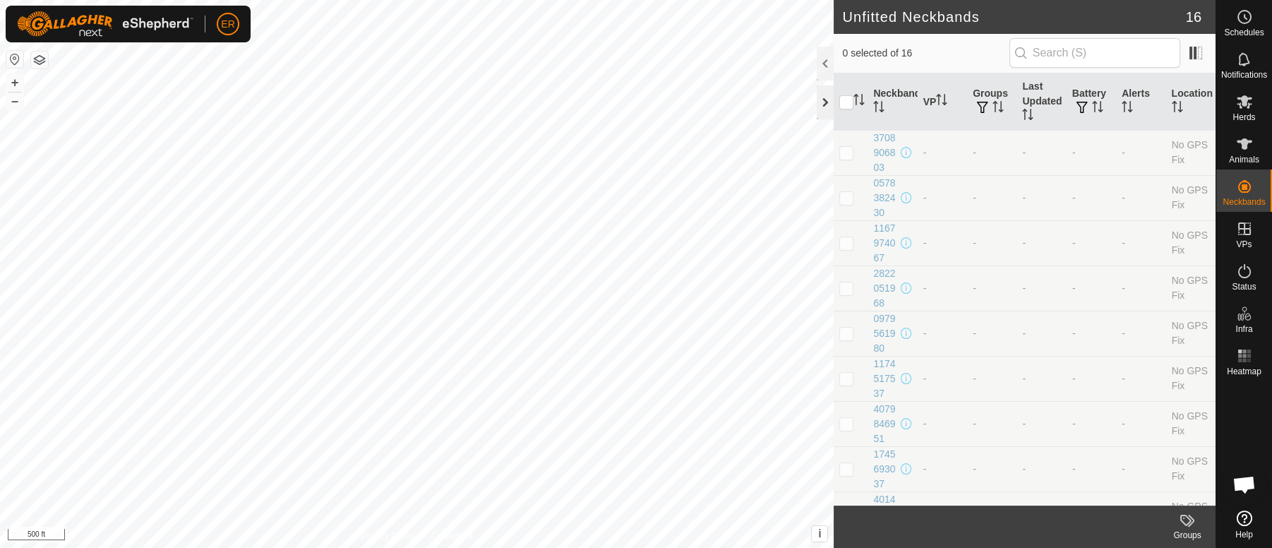
click at [824, 98] on div at bounding box center [825, 102] width 17 height 34
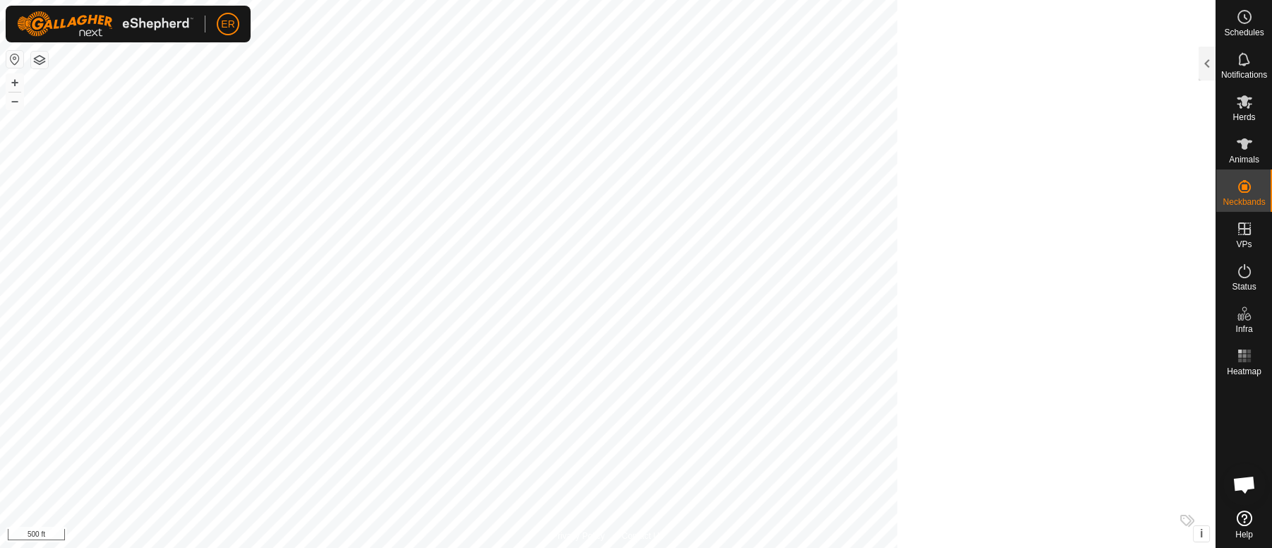
scroll to position [10580, 0]
click at [16, 80] on button "+" at bounding box center [14, 82] width 17 height 17
click at [15, 82] on button "+" at bounding box center [14, 82] width 17 height 17
click at [1206, 66] on div at bounding box center [1207, 64] width 17 height 34
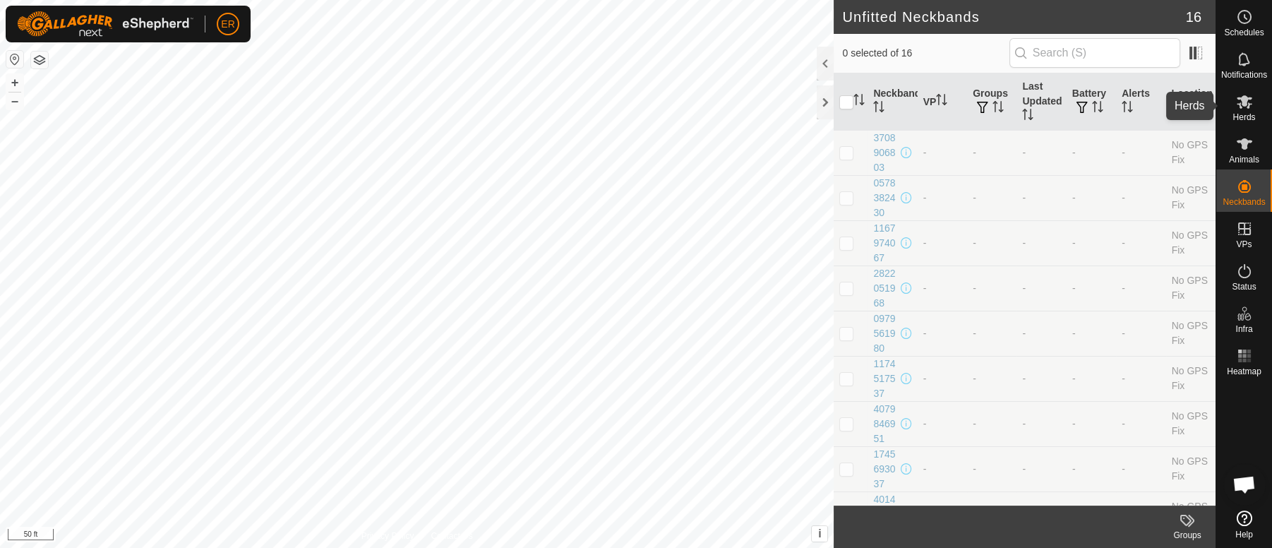
click at [1248, 97] on icon at bounding box center [1245, 101] width 16 height 13
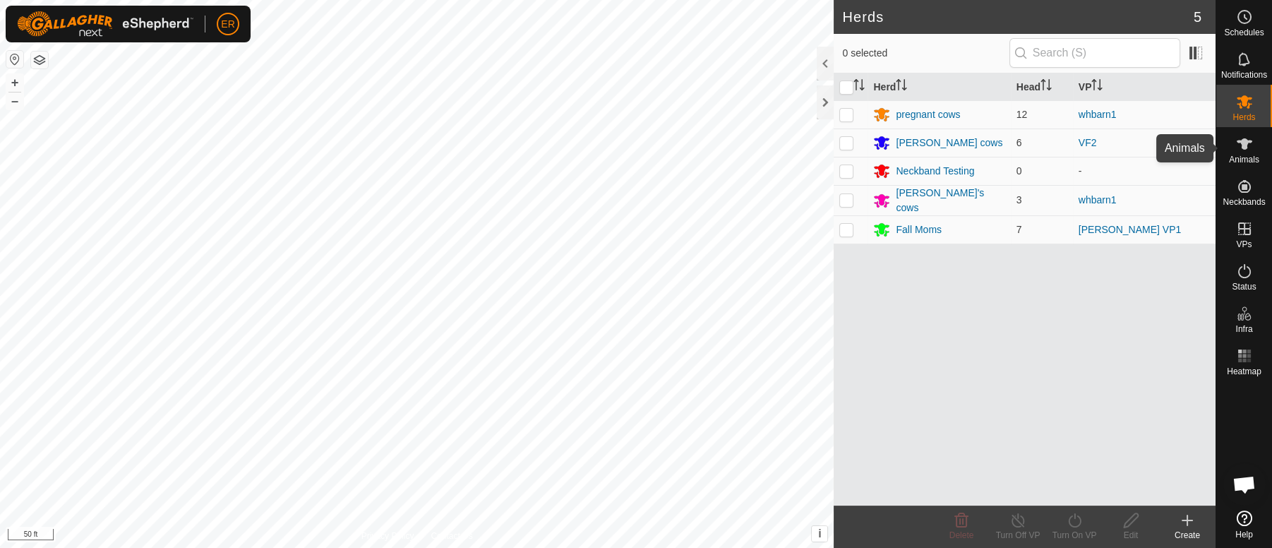
click at [1250, 141] on icon at bounding box center [1245, 143] width 16 height 11
